Goal: Task Accomplishment & Management: Use online tool/utility

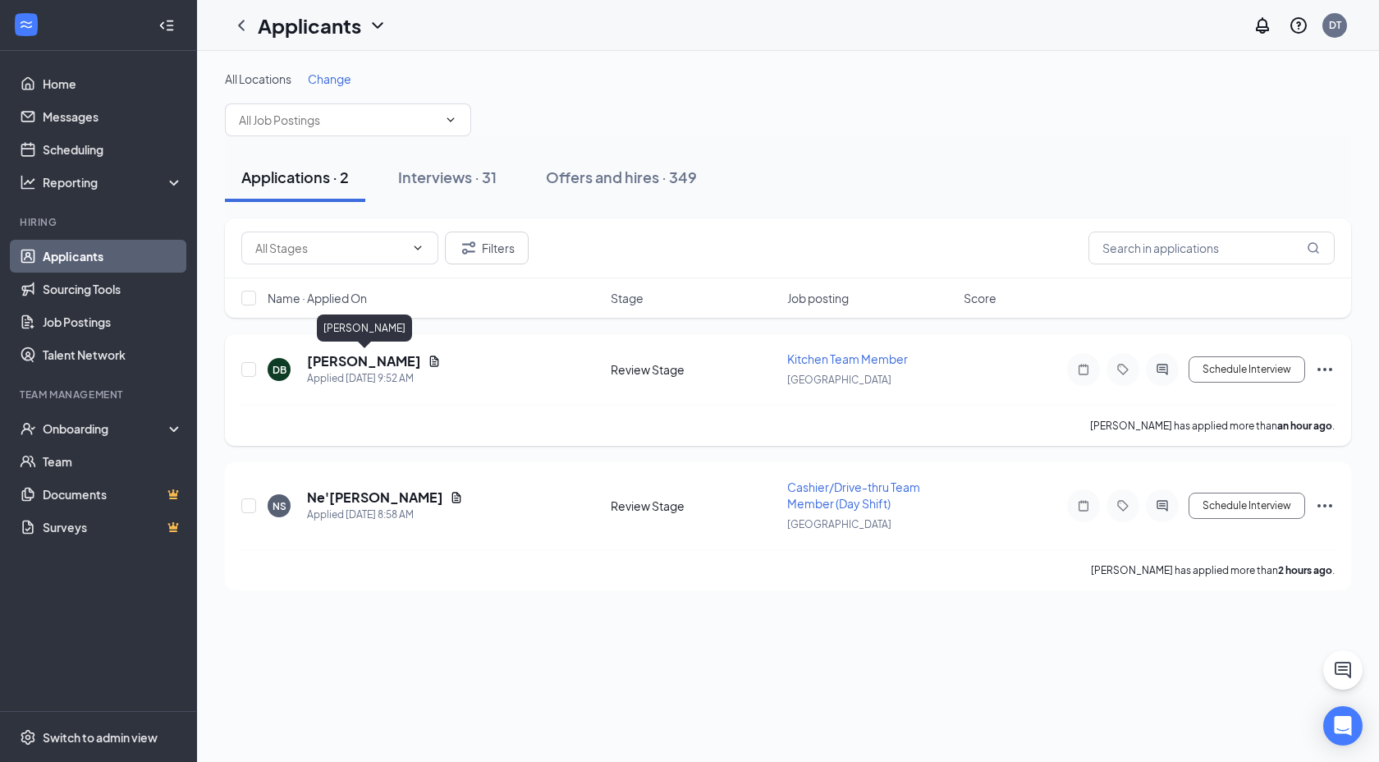
click at [349, 361] on h5 "[PERSON_NAME]" at bounding box center [364, 361] width 114 height 18
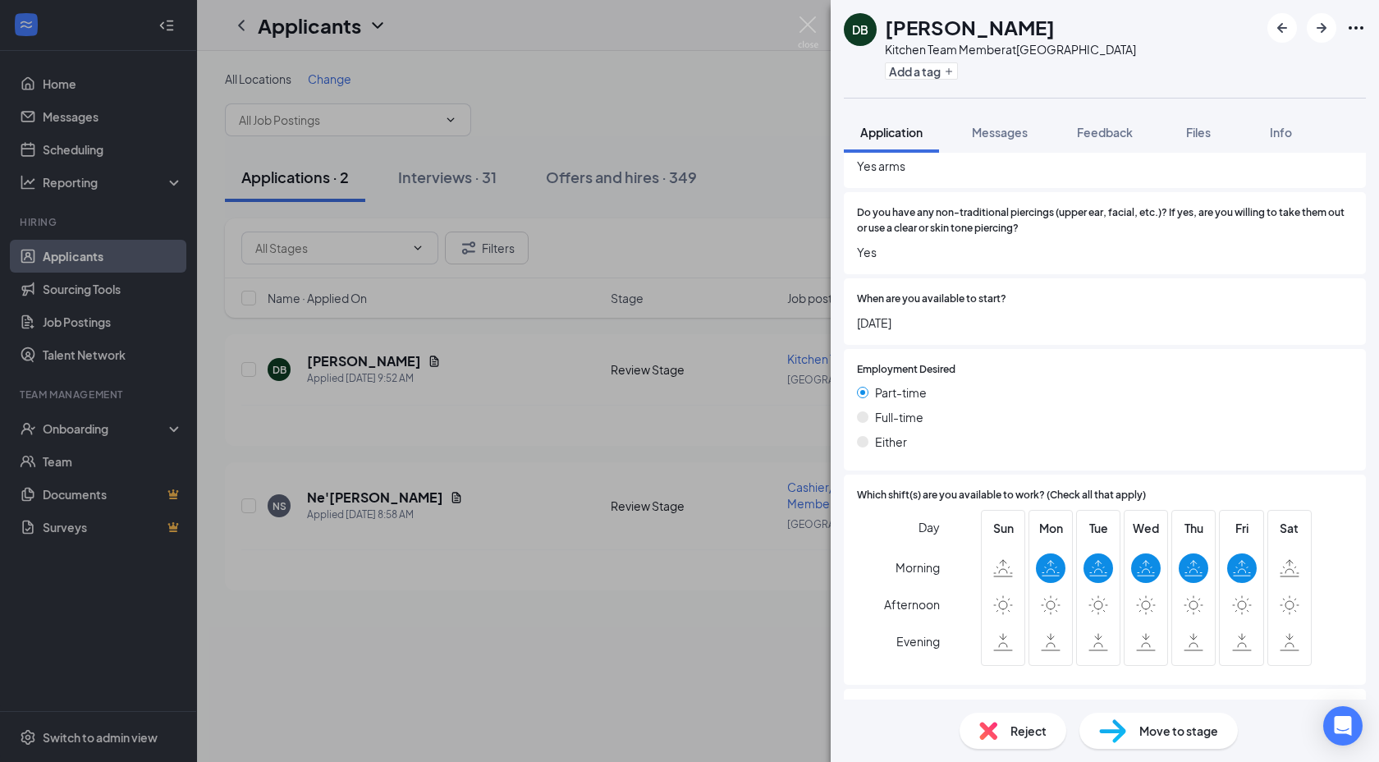
scroll to position [681, 0]
click at [1129, 731] on div "Move to stage" at bounding box center [1159, 731] width 158 height 36
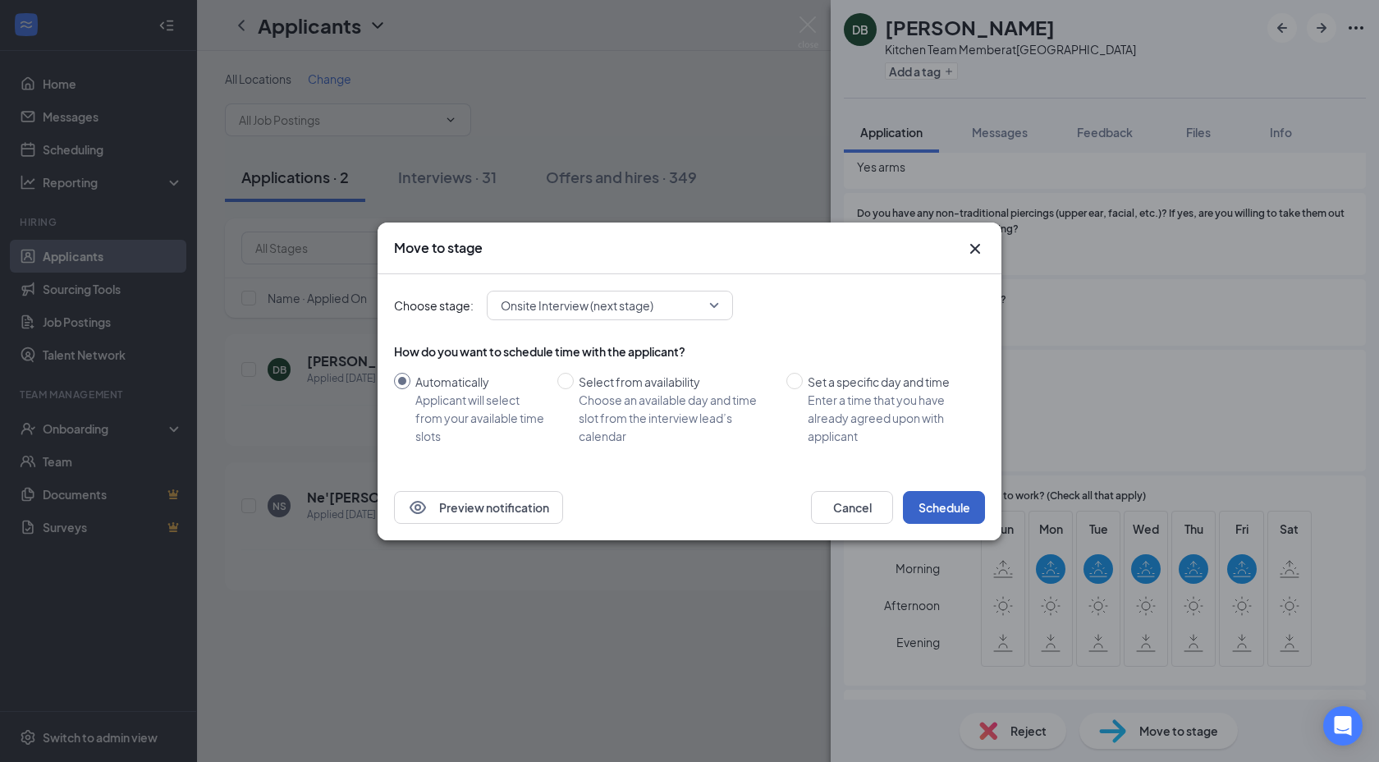
click at [938, 515] on button "Schedule" at bounding box center [944, 507] width 82 height 33
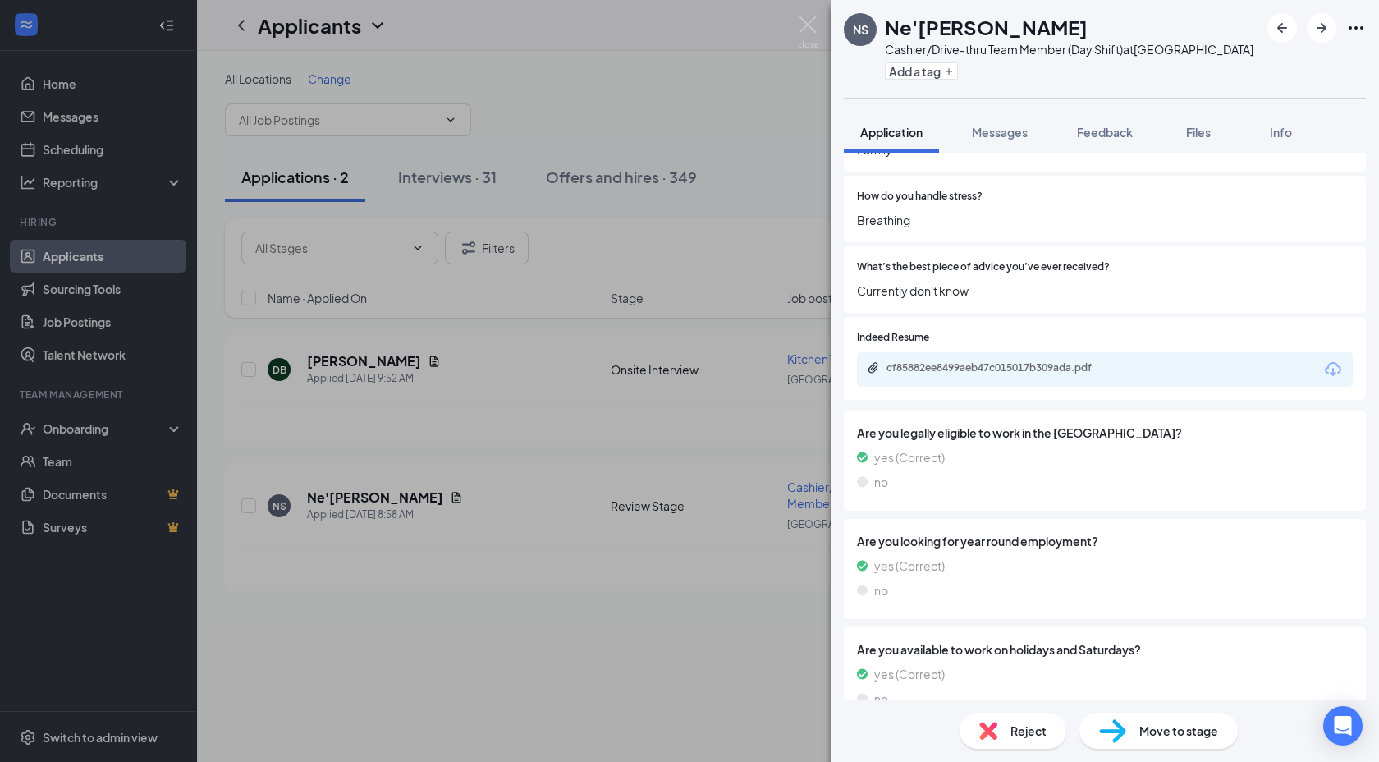
scroll to position [1646, 0]
click at [1021, 725] on span "Reject" at bounding box center [1029, 731] width 36 height 18
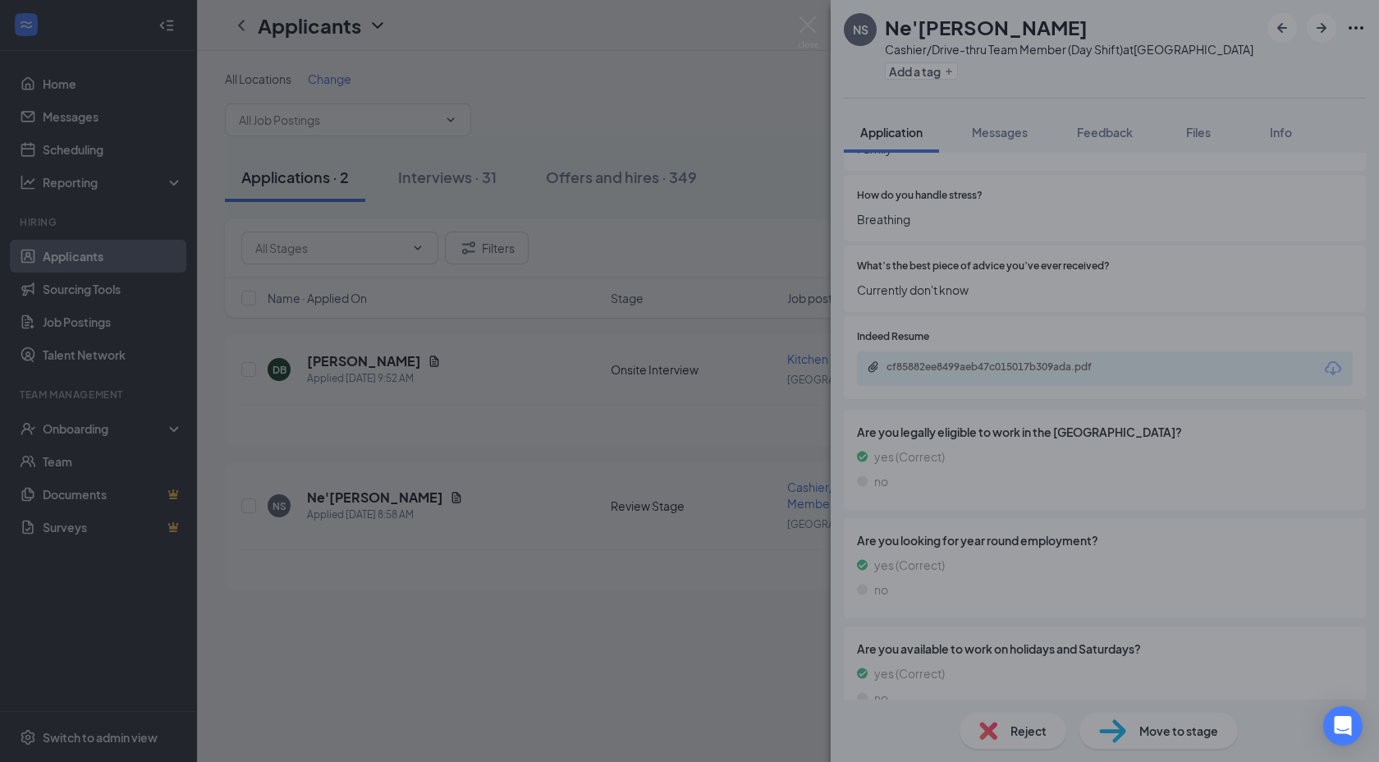
scroll to position [1640, 0]
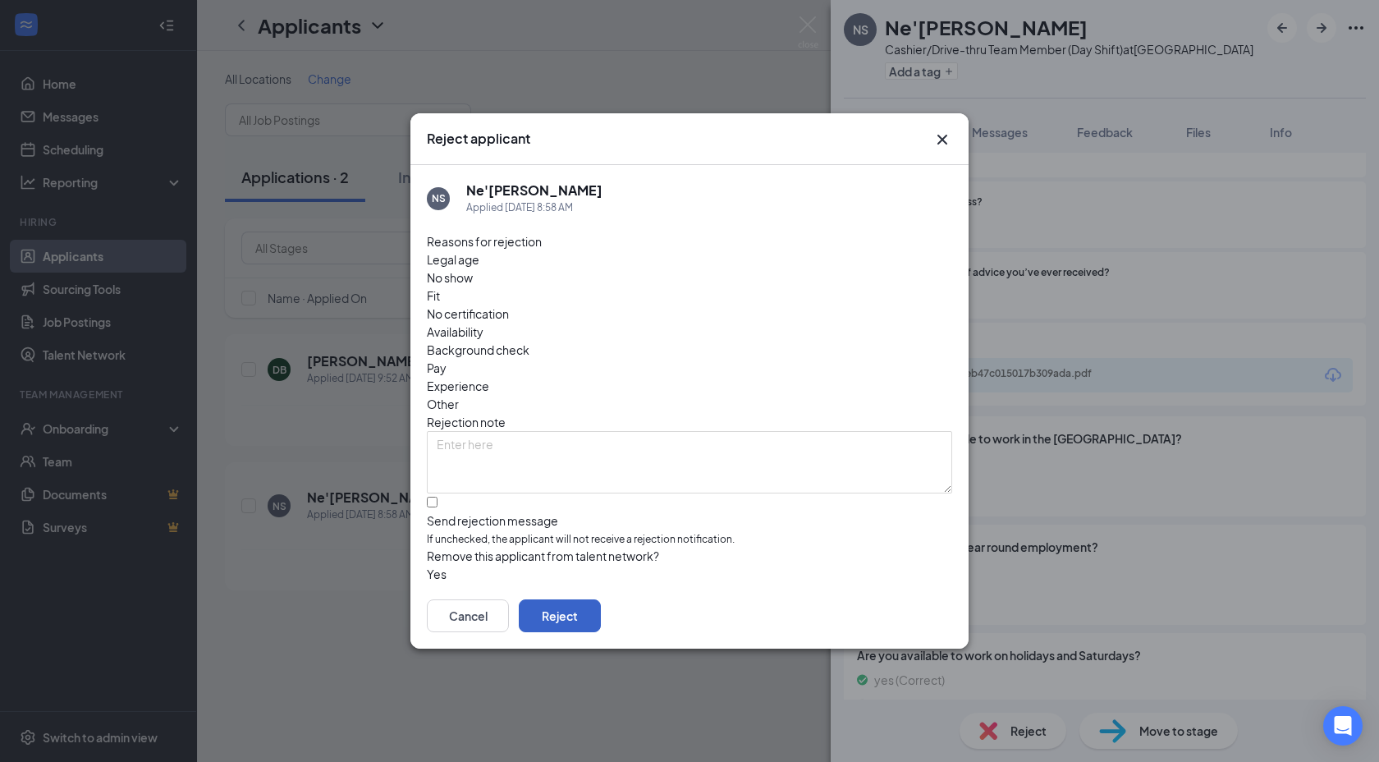
click at [601, 603] on button "Reject" at bounding box center [560, 615] width 82 height 33
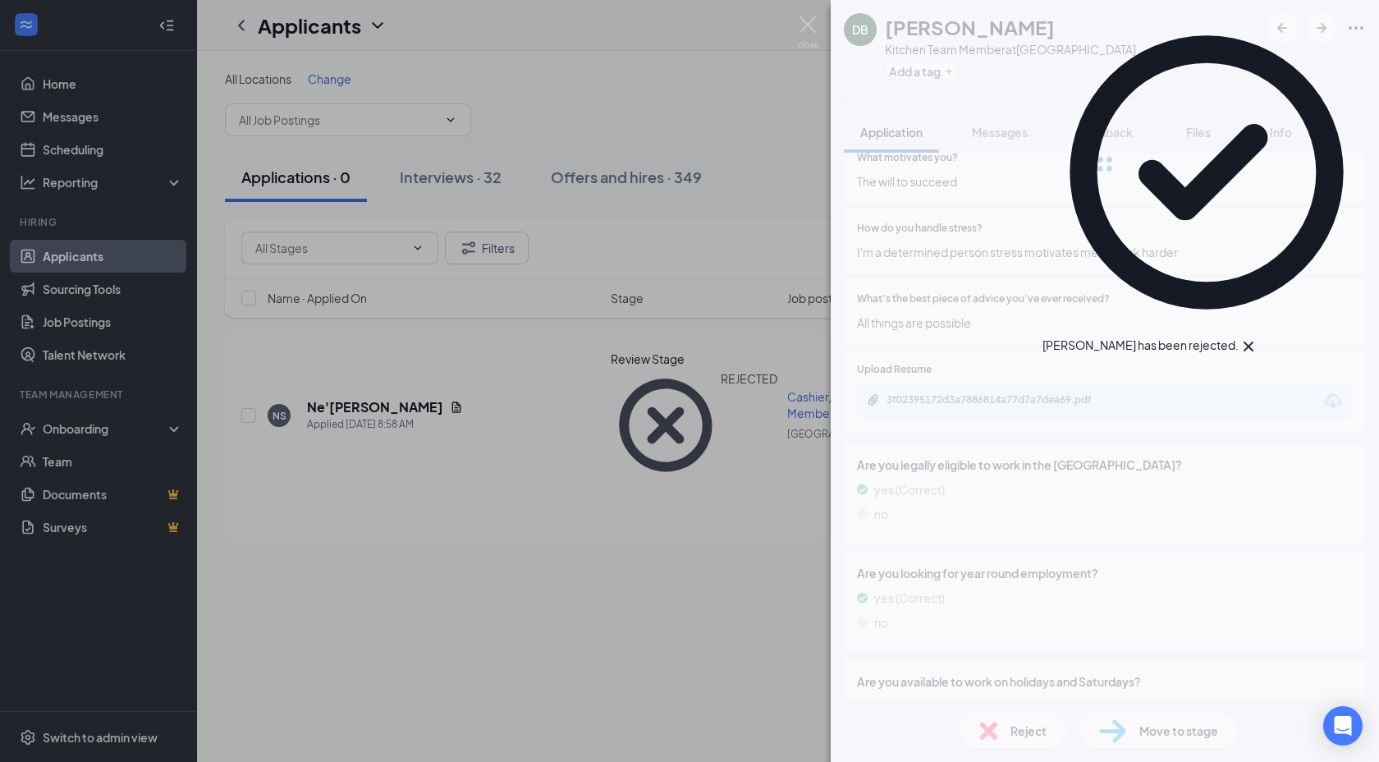
scroll to position [1594, 0]
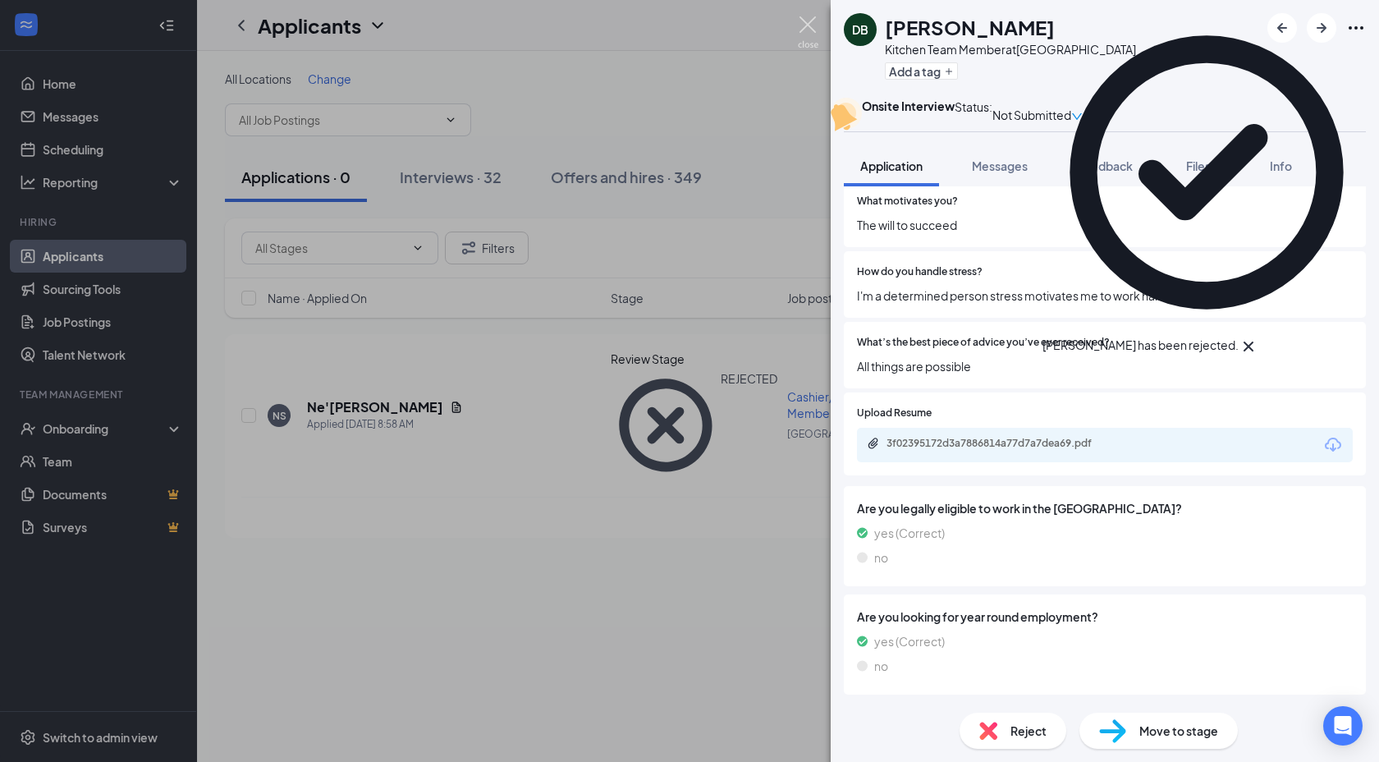
click at [803, 23] on img at bounding box center [808, 32] width 21 height 32
